Goal: Obtain resource: Obtain resource

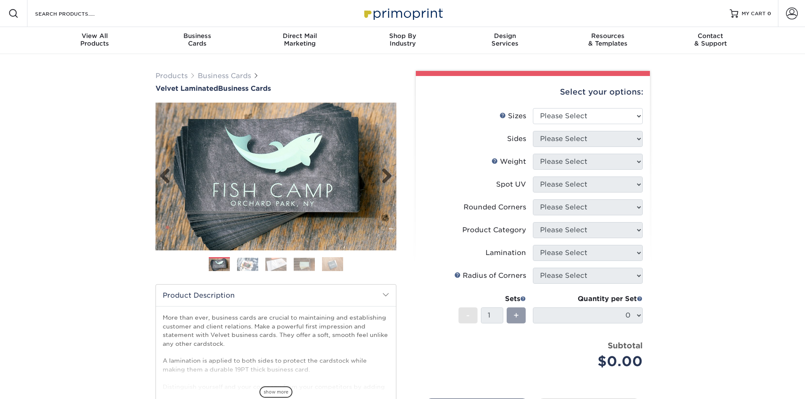
click at [311, 148] on img at bounding box center [276, 176] width 241 height 241
click at [243, 263] on img at bounding box center [247, 264] width 21 height 13
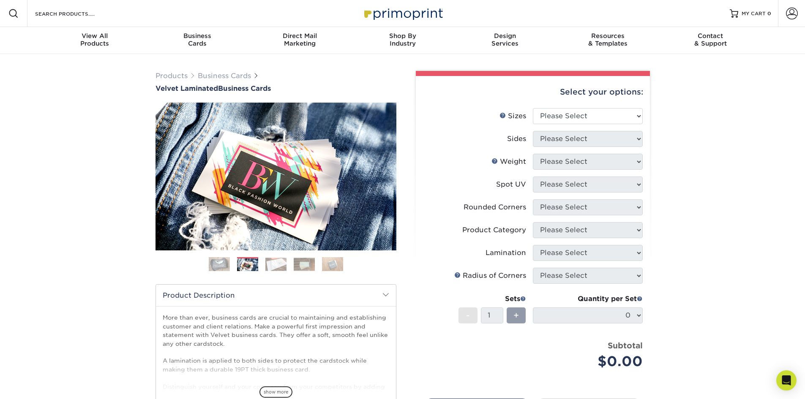
click at [284, 268] on img at bounding box center [275, 264] width 21 height 13
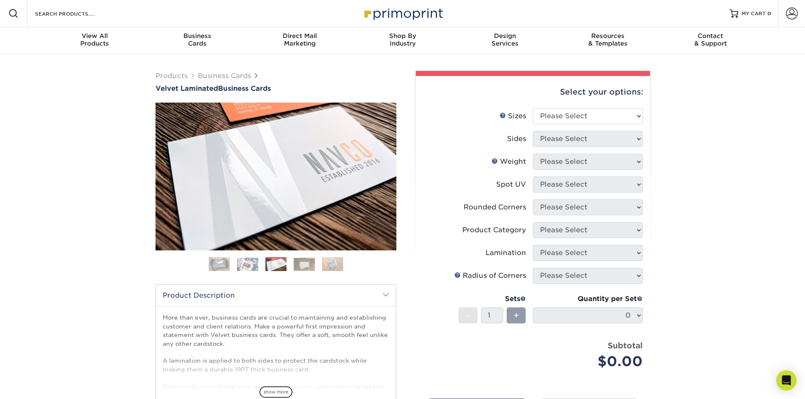
click at [306, 259] on img at bounding box center [304, 264] width 21 height 13
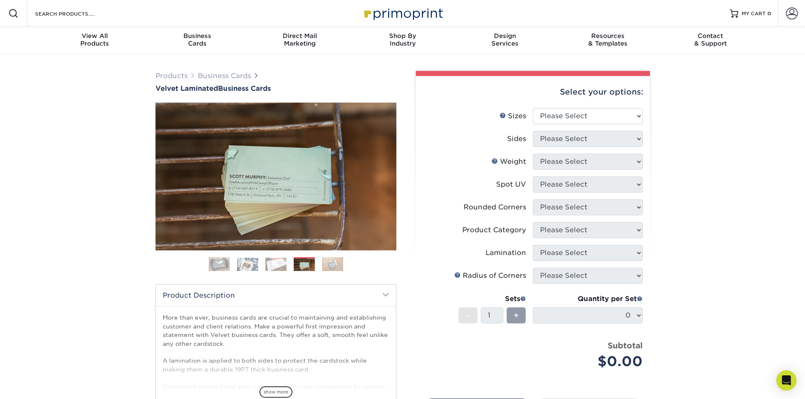
click at [326, 261] on img at bounding box center [332, 264] width 21 height 15
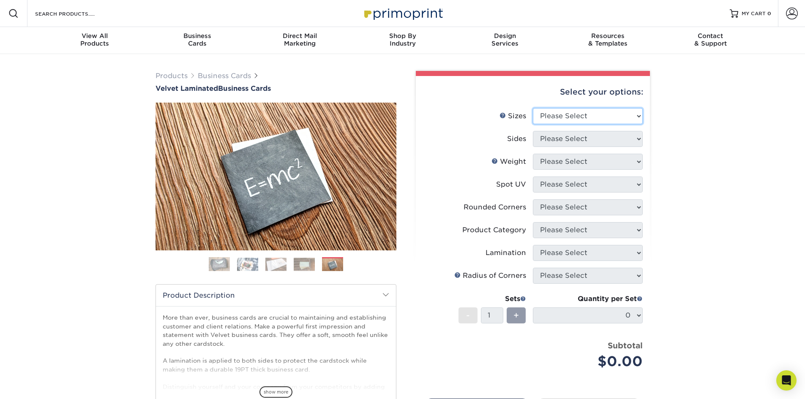
click at [582, 119] on select "Please Select 1.5" x 3.5" - Mini 1.75" x 3.5" - Mini 2" x 2" - Square 2" x 3" -…" at bounding box center [588, 116] width 110 height 16
click at [617, 117] on select "Please Select 1.5" x 3.5" - Mini 1.75" x 3.5" - Mini 2" x 2" - Square 2" x 3" -…" at bounding box center [588, 116] width 110 height 16
select select "2.00x3.50"
click at [533, 108] on select "Please Select 1.5" x 3.5" - Mini 1.75" x 3.5" - Mini 2" x 2" - Square 2" x 3" -…" at bounding box center [588, 116] width 110 height 16
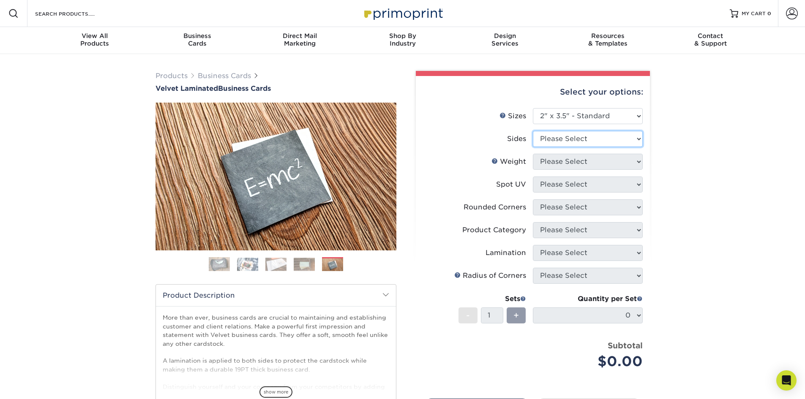
click at [563, 143] on select "Please Select Print Both Sides Print Front Only" at bounding box center [588, 139] width 110 height 16
select select "13abbda7-1d64-4f25-8bb2-c179b224825d"
click at [533, 131] on select "Please Select Print Both Sides Print Front Only" at bounding box center [588, 139] width 110 height 16
click at [567, 165] on select "Please Select 16PT" at bounding box center [588, 162] width 110 height 16
select select "16PT"
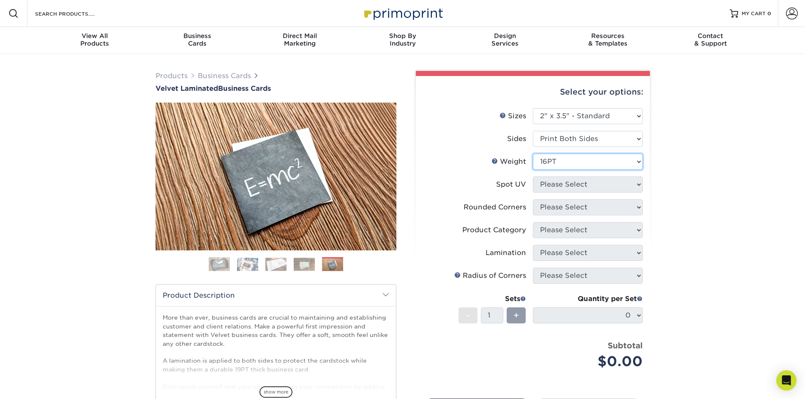
click at [533, 154] on select "Please Select 16PT" at bounding box center [588, 162] width 110 height 16
click at [563, 184] on select "Please Select No Spot UV Front and Back (Both Sides) Front Only Back Only" at bounding box center [588, 185] width 110 height 16
select select "3"
click at [533, 177] on select "Please Select No Spot UV Front and Back (Both Sides) Front Only Back Only" at bounding box center [588, 185] width 110 height 16
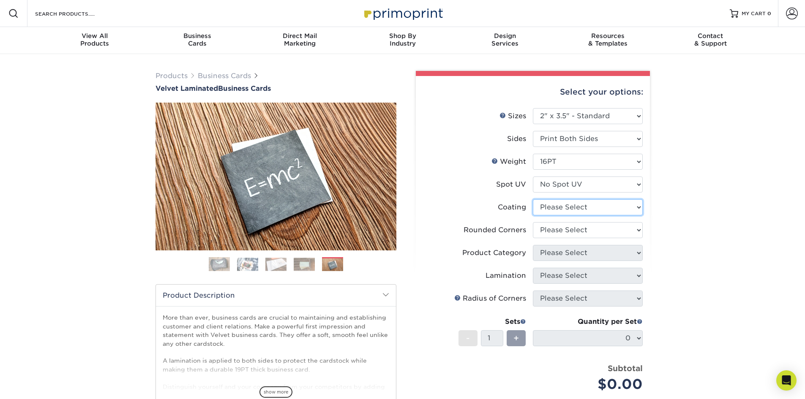
click at [554, 208] on select at bounding box center [588, 207] width 110 height 16
click at [533, 199] on select at bounding box center [588, 207] width 110 height 16
click at [561, 213] on select at bounding box center [588, 207] width 110 height 16
click at [562, 211] on select at bounding box center [588, 207] width 110 height 16
click at [557, 227] on select "Please Select Yes - Round 2 Corners Yes - Round 4 Corners No" at bounding box center [588, 230] width 110 height 16
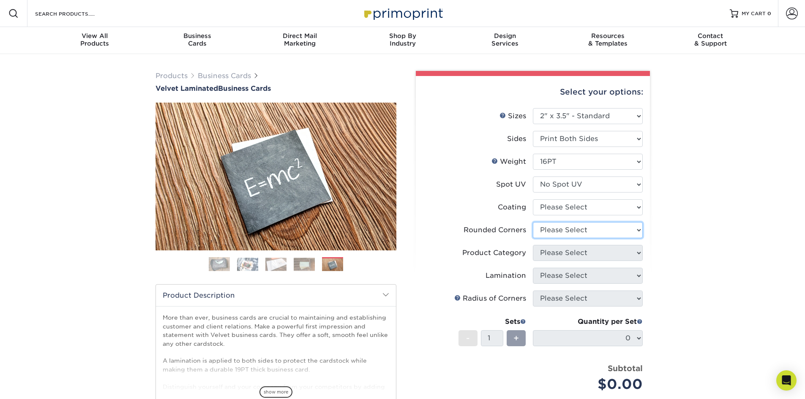
select select "0"
click at [533, 222] on select "Please Select Yes - Round 2 Corners Yes - Round 4 Corners No" at bounding box center [588, 230] width 110 height 16
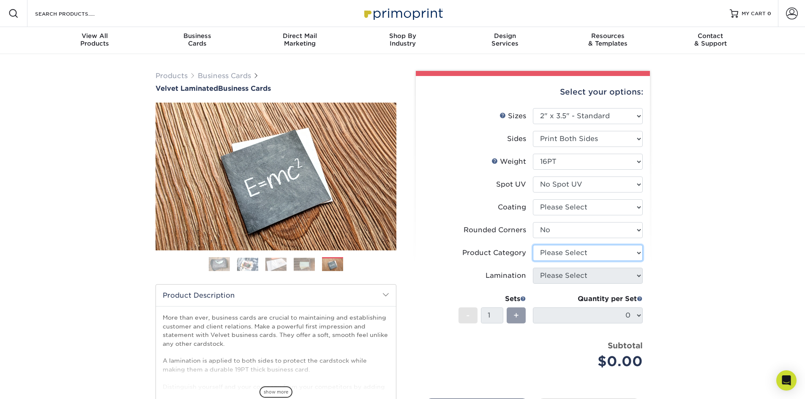
click at [546, 251] on select "Please Select" at bounding box center [588, 253] width 110 height 16
click at [550, 259] on select "Please Select" at bounding box center [588, 253] width 110 height 16
click at [254, 169] on img at bounding box center [276, 176] width 241 height 167
click at [267, 169] on img at bounding box center [276, 176] width 241 height 167
click at [221, 264] on img at bounding box center [219, 264] width 21 height 21
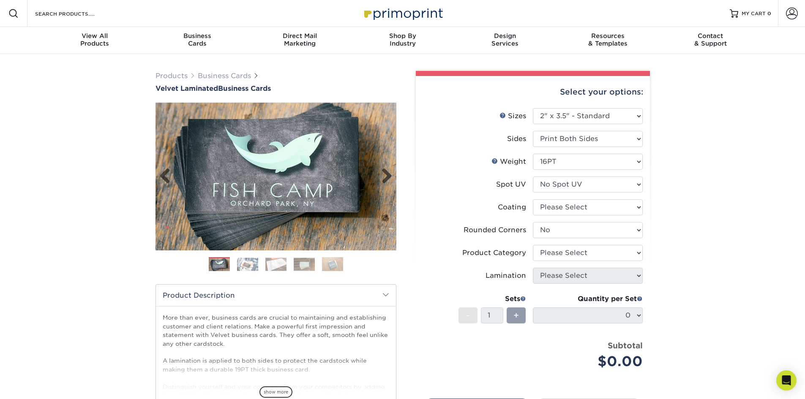
click at [354, 168] on img at bounding box center [276, 176] width 241 height 241
click at [331, 172] on img at bounding box center [276, 176] width 241 height 241
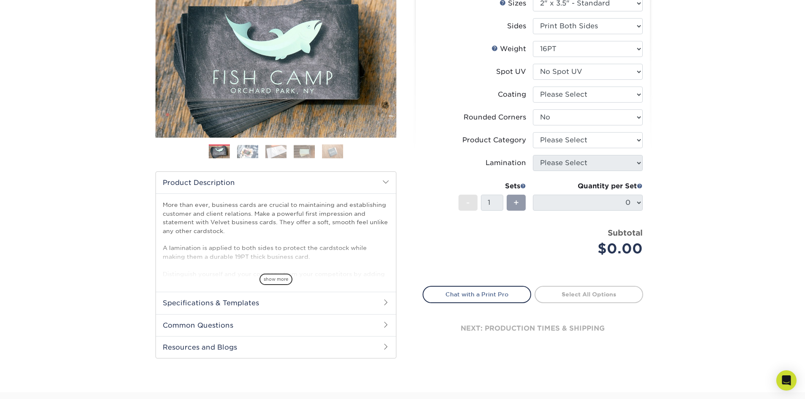
scroll to position [127, 0]
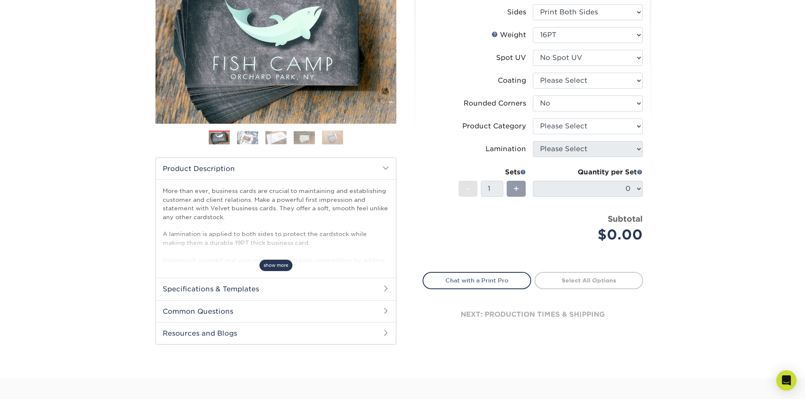
click at [281, 269] on span "show more" at bounding box center [275, 265] width 33 height 11
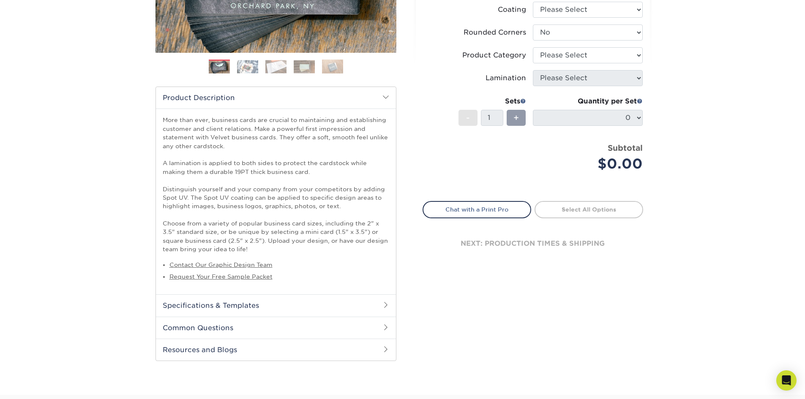
scroll to position [211, 0]
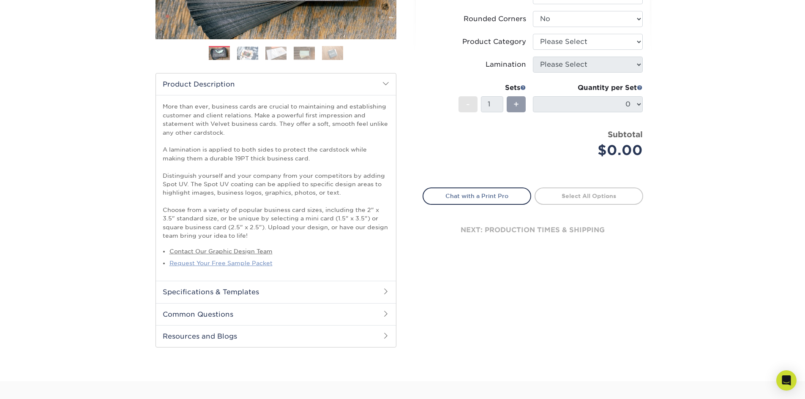
click at [224, 265] on link "Request Your Free Sample Packet" at bounding box center [220, 263] width 103 height 7
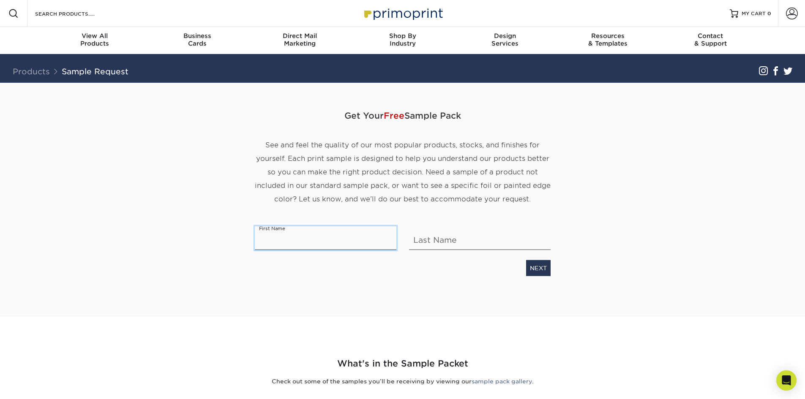
click at [349, 234] on input "text" at bounding box center [326, 239] width 142 height 24
type input "Karina"
type input "[PERSON_NAME]"
click at [529, 265] on link "NEXT" at bounding box center [538, 268] width 25 height 16
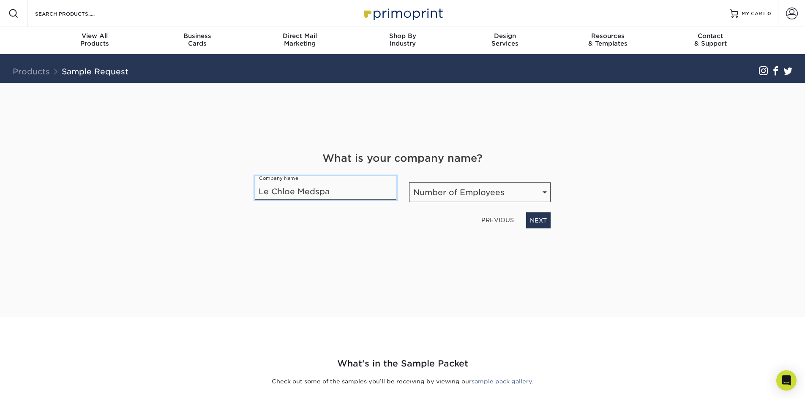
type input "Le Chloe Medspa"
click at [462, 198] on select "Number of Employees Self-employed 1-10 employees 11-50 employees 51-200 employe…" at bounding box center [480, 193] width 142 height 20
select select "1-10"
click at [409, 183] on select "Number of Employees Self-employed 1-10 employees 11-50 employees 51-200 employe…" at bounding box center [480, 193] width 142 height 20
click at [543, 221] on link "NEXT" at bounding box center [538, 221] width 25 height 16
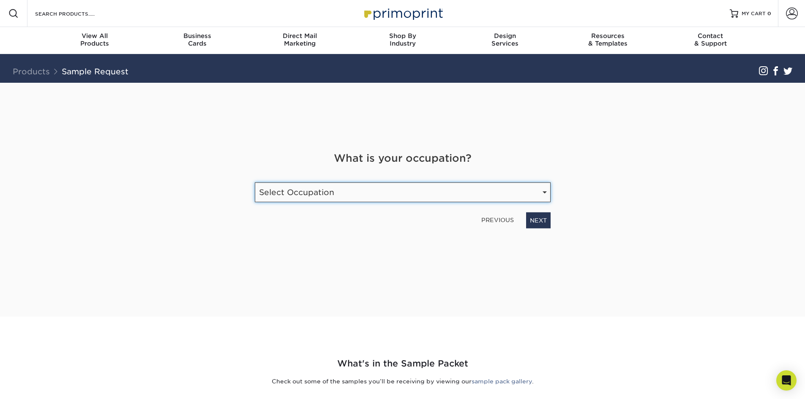
click at [291, 200] on select "Select Occupation Agency Automotive Blogger Cleaning Services Construction Educ…" at bounding box center [403, 193] width 296 height 20
click at [356, 188] on select "Select Occupation Agency Automotive Blogger Cleaning Services Construction Educ…" at bounding box center [403, 193] width 296 height 20
click at [359, 188] on select "Select Occupation Agency Automotive Blogger Cleaning Services Construction Educ…" at bounding box center [403, 193] width 296 height 20
select select "Human Resources"
click at [255, 183] on select "Select Occupation Agency Automotive Blogger Cleaning Services Construction Educ…" at bounding box center [403, 193] width 296 height 20
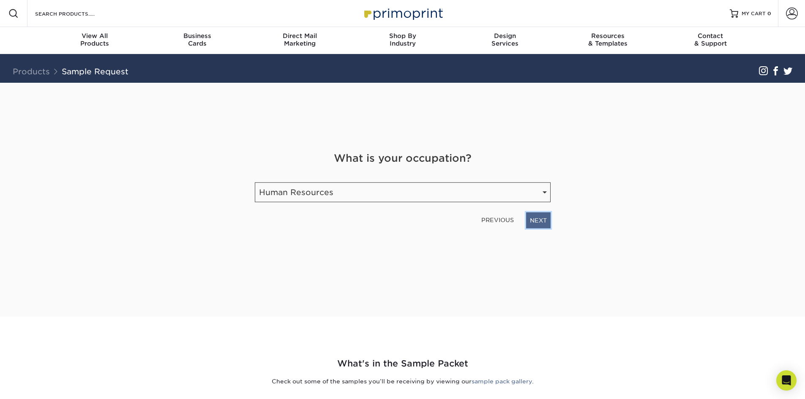
click at [546, 223] on link "NEXT" at bounding box center [538, 221] width 25 height 16
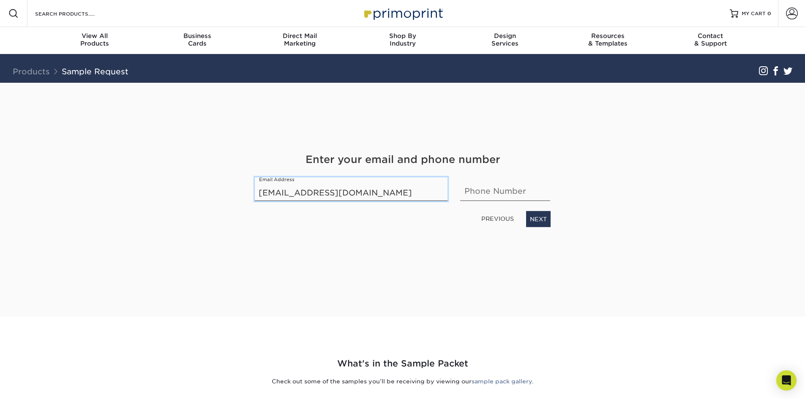
type input "info@lechloemedspa.com"
click at [489, 178] on input "text" at bounding box center [505, 189] width 90 height 24
type input "8327998900"
click at [536, 219] on link "NEXT" at bounding box center [538, 219] width 25 height 16
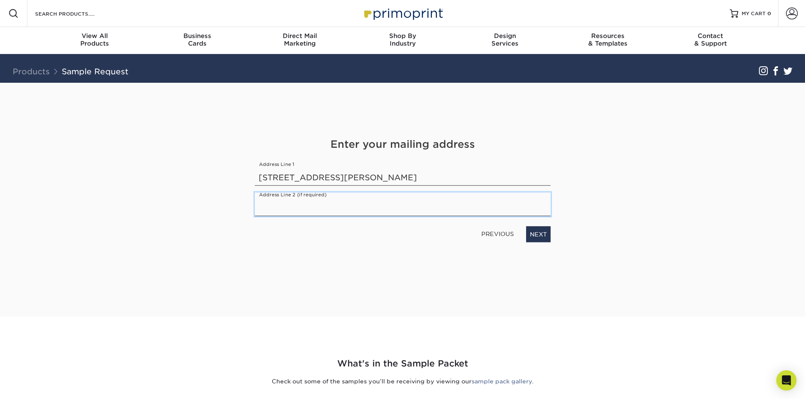
click at [366, 205] on input "text" at bounding box center [403, 205] width 296 height 24
click at [420, 227] on div "PREVIOUS NEXT" at bounding box center [402, 232] width 309 height 19
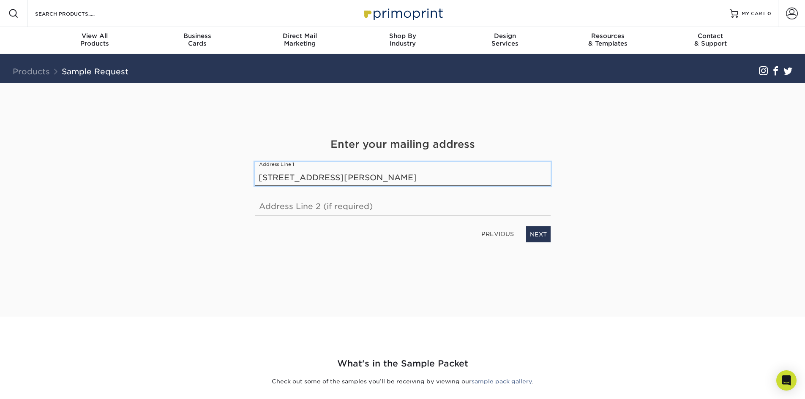
click at [439, 163] on input "2023 N Mason Rd #204" at bounding box center [403, 174] width 296 height 24
click at [535, 239] on link "NEXT" at bounding box center [538, 235] width 25 height 16
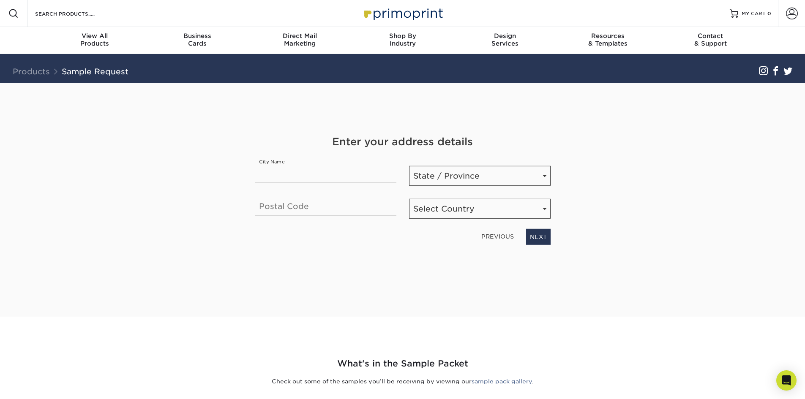
click at [485, 235] on link "PREVIOUS" at bounding box center [497, 237] width 39 height 14
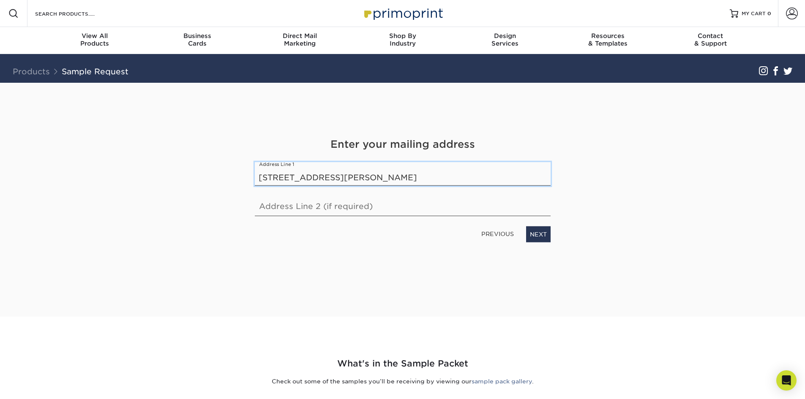
drag, startPoint x: 441, startPoint y: 179, endPoint x: 373, endPoint y: 180, distance: 67.6
click at [373, 180] on input "2023 N Mason Rd #204, Katy, TX 77449" at bounding box center [403, 174] width 296 height 24
type input "2023 N Mason Rd #204"
click at [533, 234] on link "NEXT" at bounding box center [538, 235] width 25 height 16
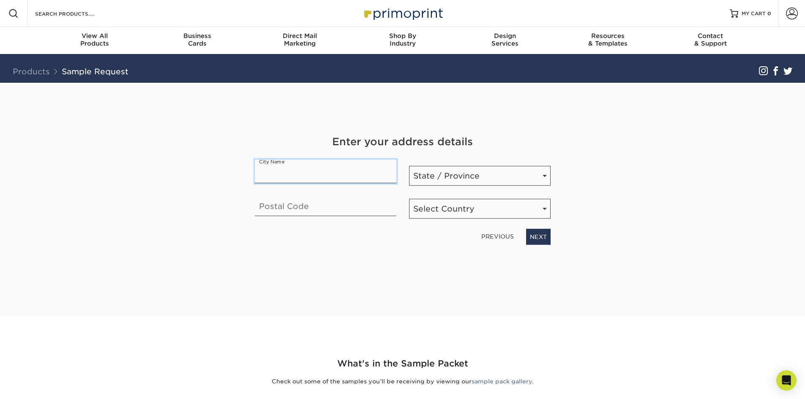
click at [342, 180] on input "text" at bounding box center [326, 172] width 142 height 24
type input "A"
type input "L"
type input "Katy"
select select "TX"
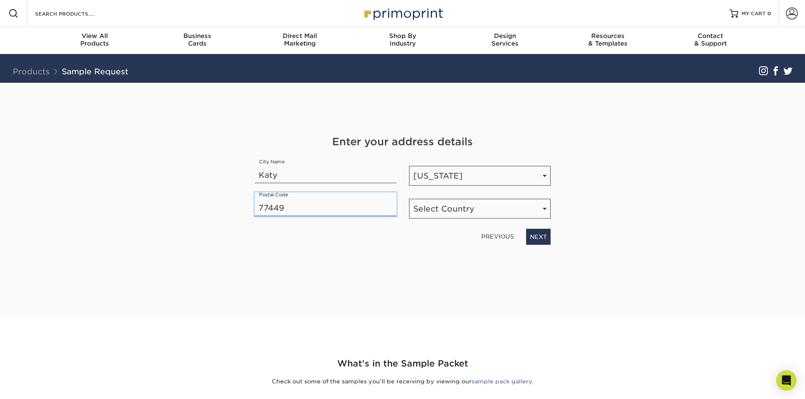
type input "77449"
click at [492, 209] on select "Select Country United States Canada" at bounding box center [480, 209] width 142 height 20
select select "US"
click at [409, 199] on select "Select Country United States Canada" at bounding box center [480, 209] width 142 height 20
click at [541, 238] on link "NEXT" at bounding box center [538, 237] width 25 height 16
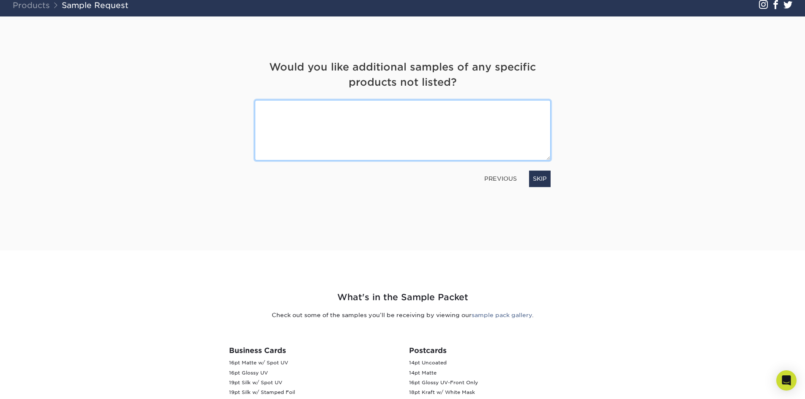
scroll to position [42, 0]
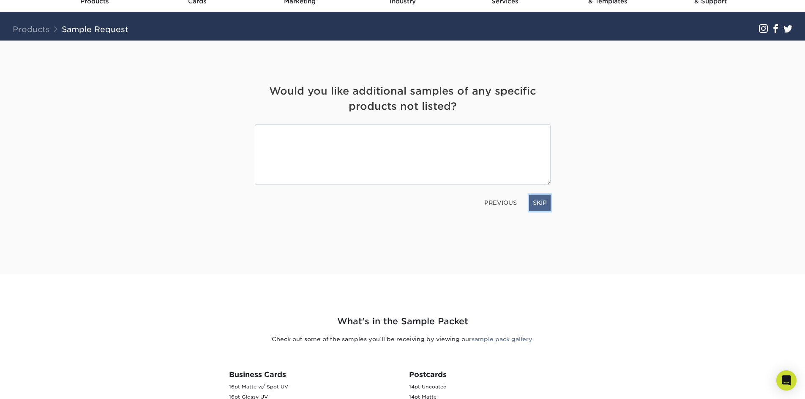
click at [546, 202] on link "SKIP" at bounding box center [540, 203] width 22 height 16
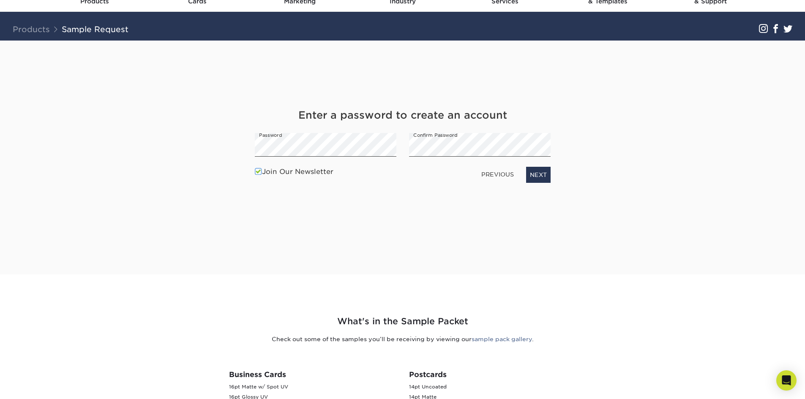
click at [311, 170] on label "Join Our Newsletter" at bounding box center [294, 172] width 79 height 10
click at [0, 0] on input "Join Our Newsletter" at bounding box center [0, 0] width 0 height 0
click at [545, 172] on link "NEXT" at bounding box center [538, 175] width 25 height 16
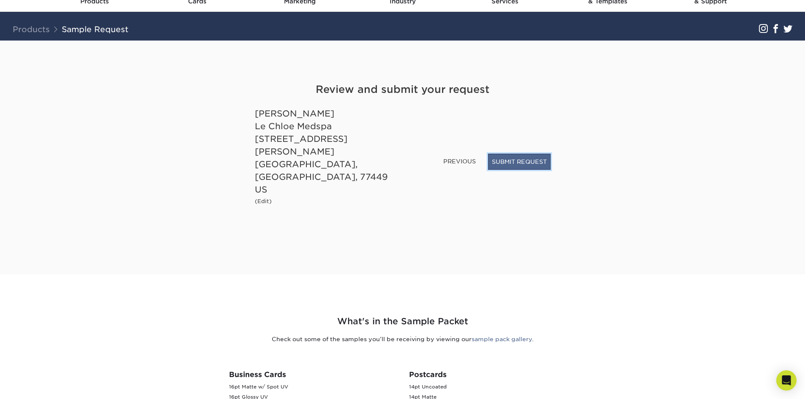
click at [532, 170] on button "SUBMIT REQUEST" at bounding box center [519, 162] width 63 height 16
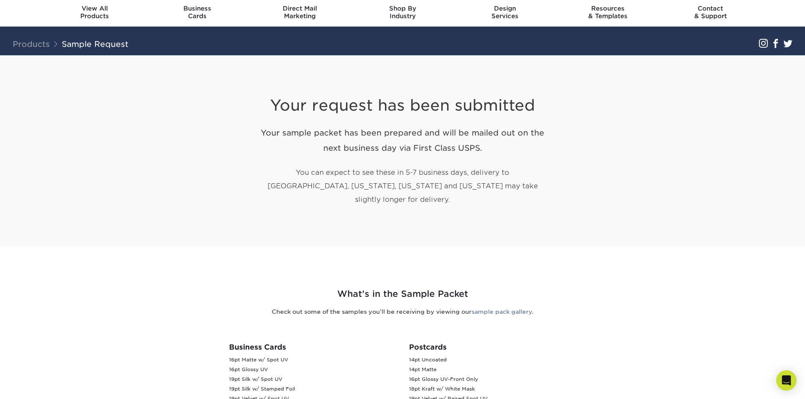
scroll to position [42, 0]
